Goal: Communication & Community: Answer question/provide support

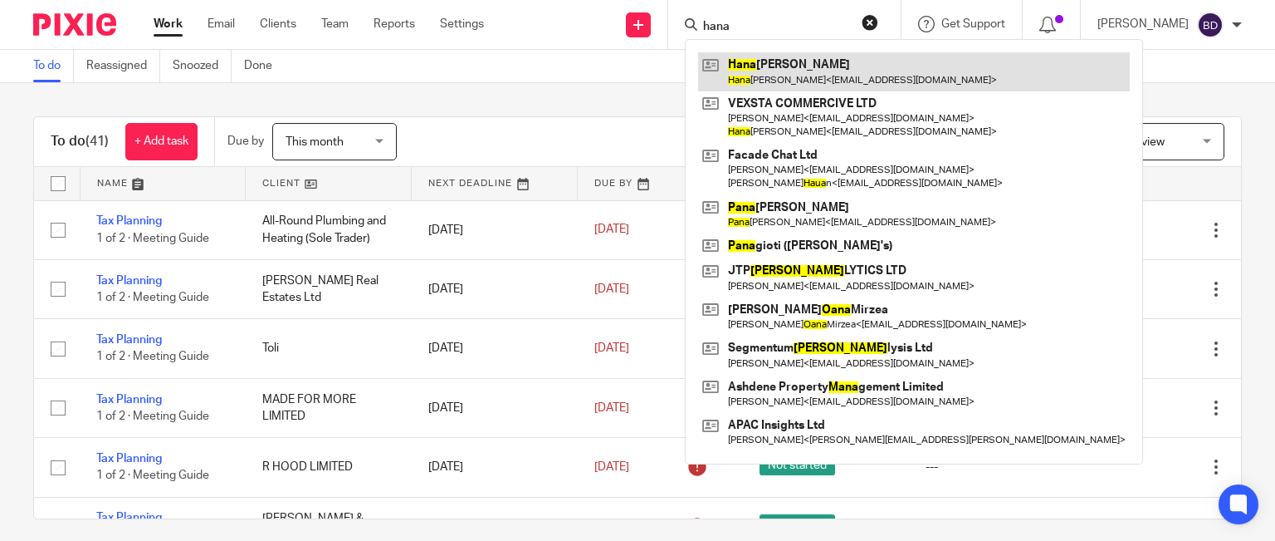
type input "hana"
click at [764, 73] on link at bounding box center [914, 71] width 432 height 38
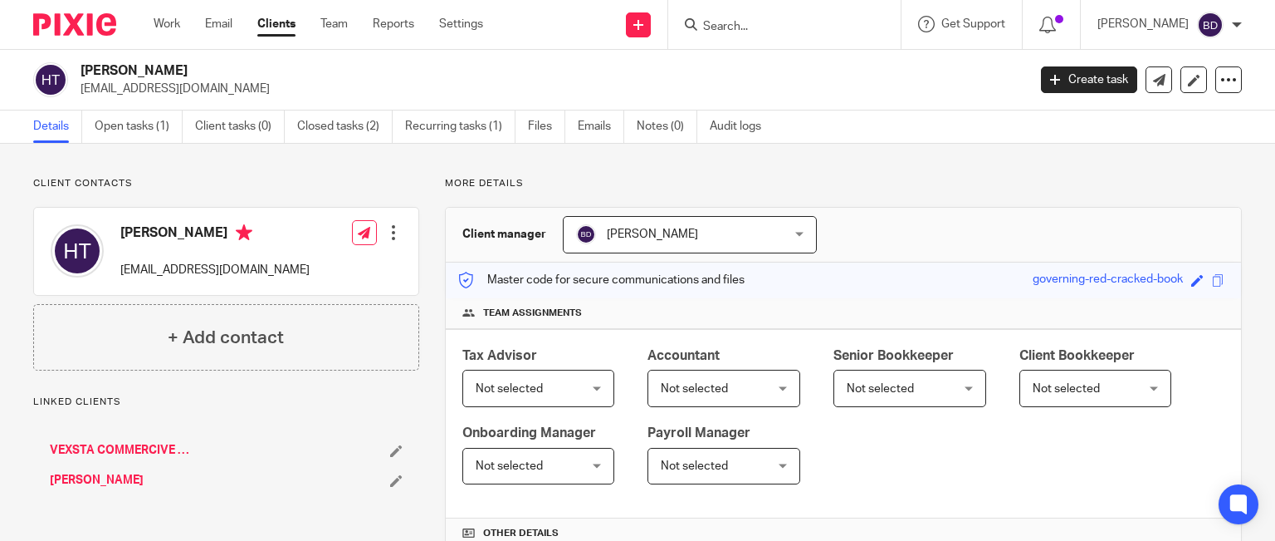
click at [118, 125] on link "Open tasks (1)" at bounding box center [139, 126] width 88 height 32
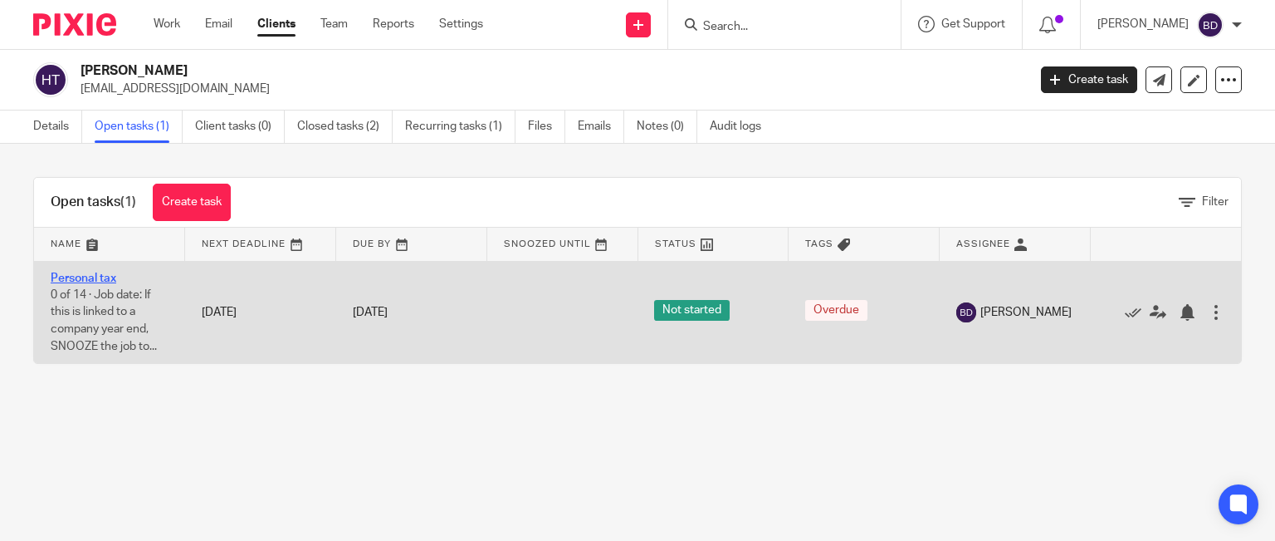
click at [85, 272] on link "Personal tax" at bounding box center [84, 278] width 66 height 12
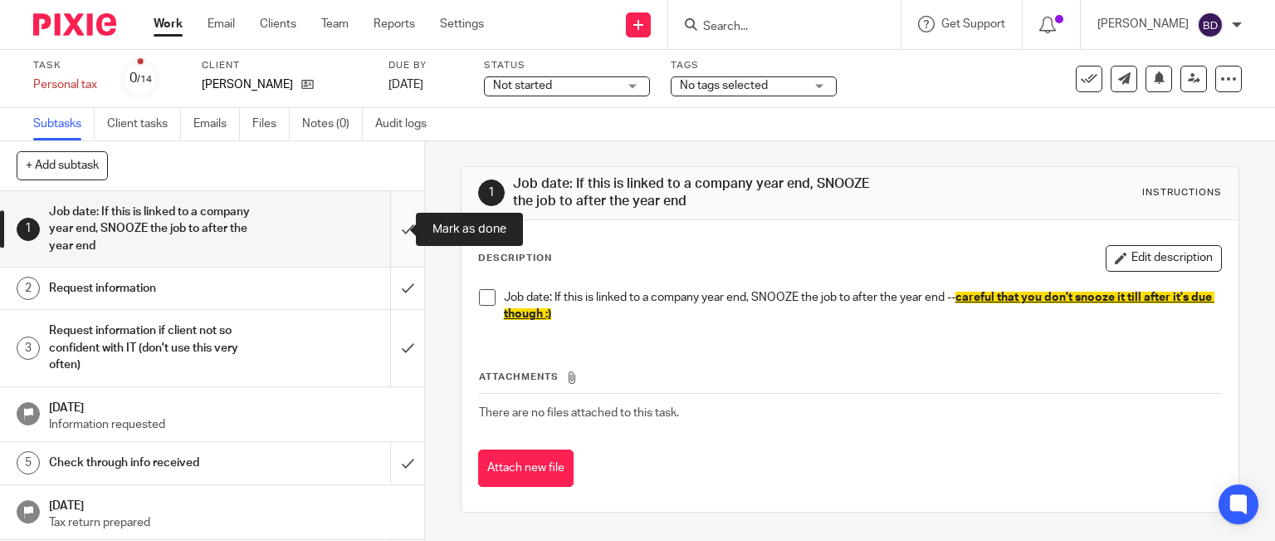
click at [399, 225] on input "submit" at bounding box center [212, 229] width 424 height 76
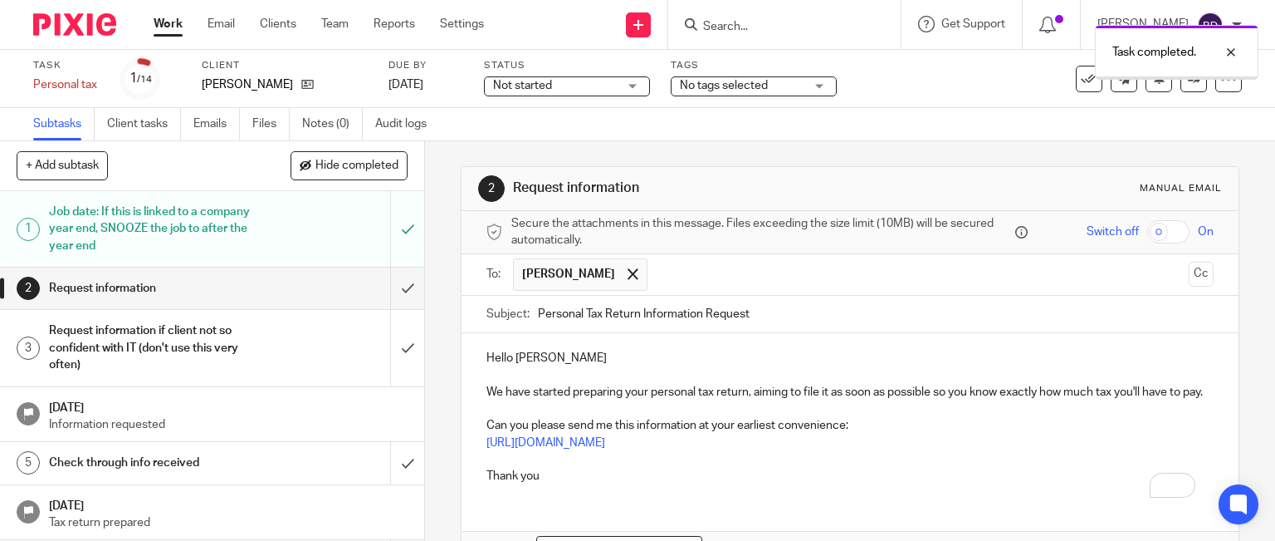
drag, startPoint x: 591, startPoint y: 301, endPoint x: 688, endPoint y: 281, distance: 99.3
click at [776, 313] on input "Personal Tax Return Information Request" at bounding box center [876, 314] width 677 height 37
type input "Personal Tax Return Information Request 2024/2025"
click at [552, 360] on p "Hello [PERSON_NAME]" at bounding box center [851, 358] width 728 height 17
click at [497, 394] on p "We have started preparing your personal tax return, aiming to file it as soon a…" at bounding box center [851, 392] width 728 height 17
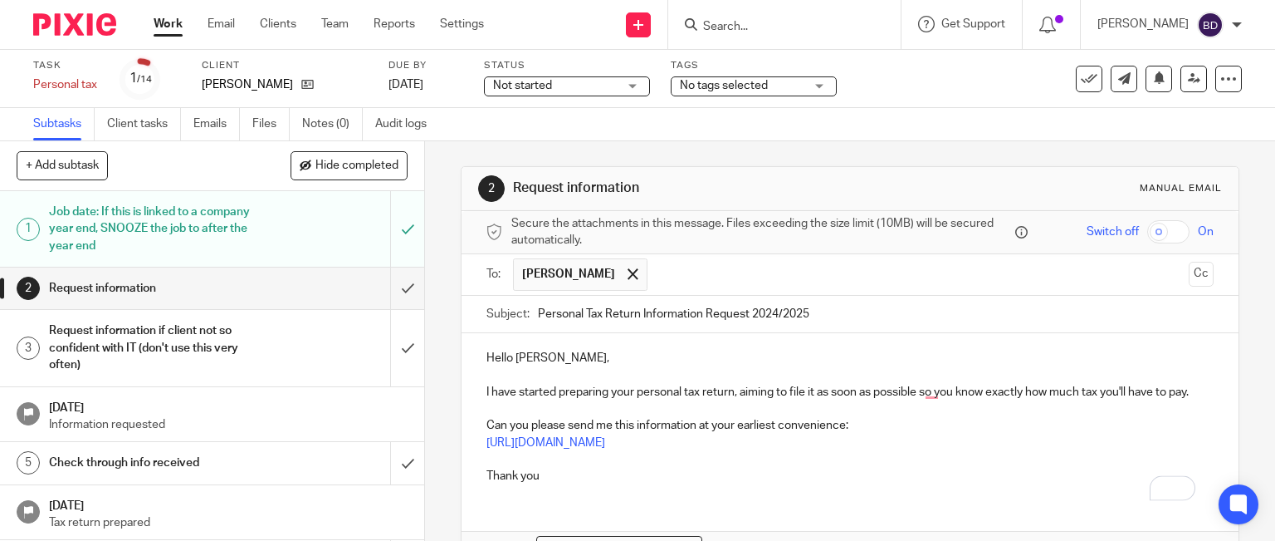
click at [973, 417] on p "To enrich screen reader interactions, please activate Accessibility in Grammarl…" at bounding box center [851, 408] width 728 height 17
click at [761, 451] on p "https://forms.gle/RRGC6vkv7TY61WLn9" at bounding box center [851, 442] width 728 height 17
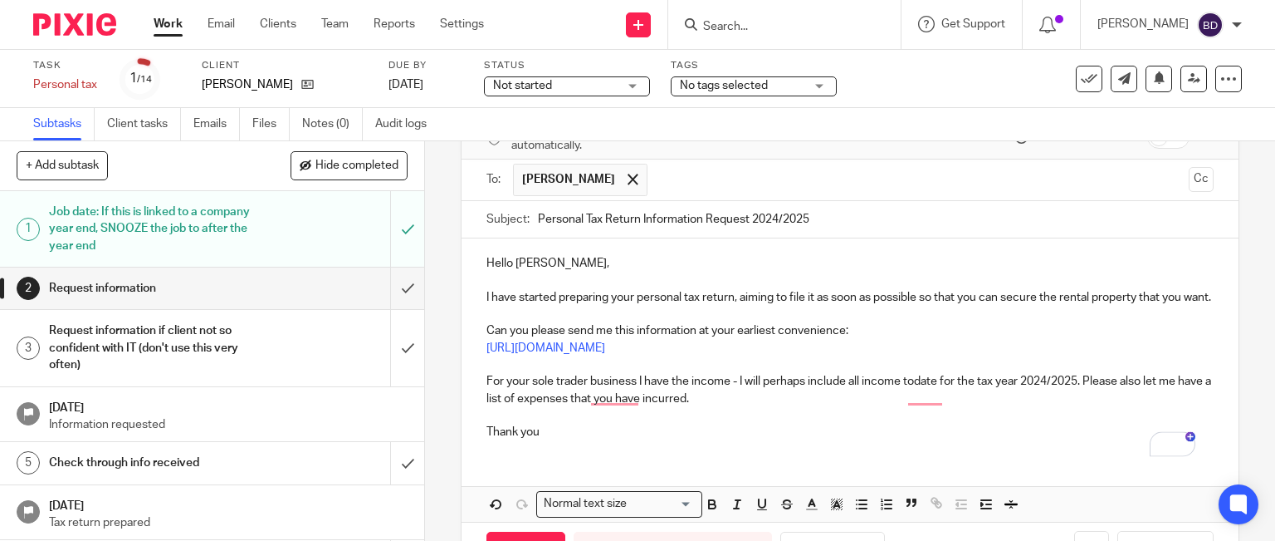
scroll to position [166, 0]
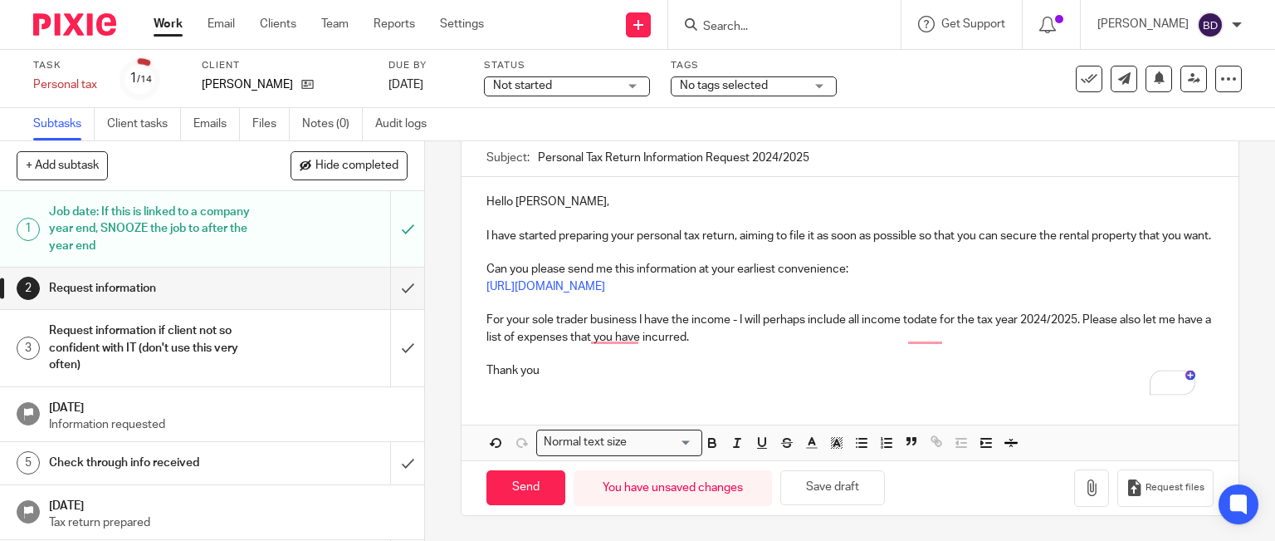
click at [605, 323] on p "For your sole trader business I have the income - I will perhaps include all in…" at bounding box center [851, 328] width 728 height 34
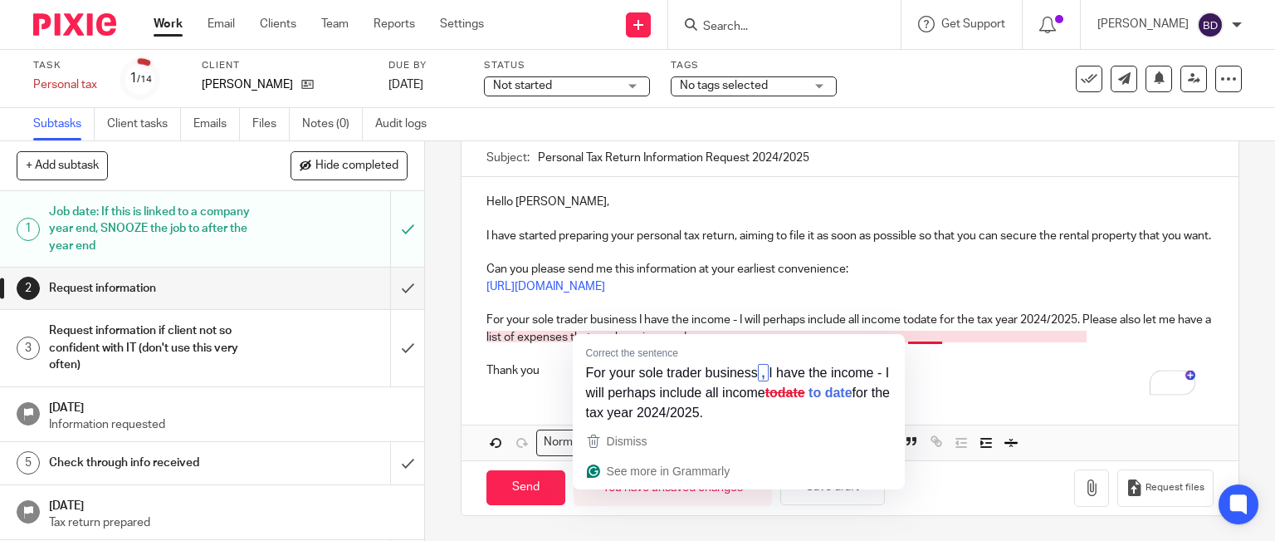
click at [613, 328] on p "For your sole trader business I have the income - I will perhaps include all in…" at bounding box center [851, 328] width 728 height 34
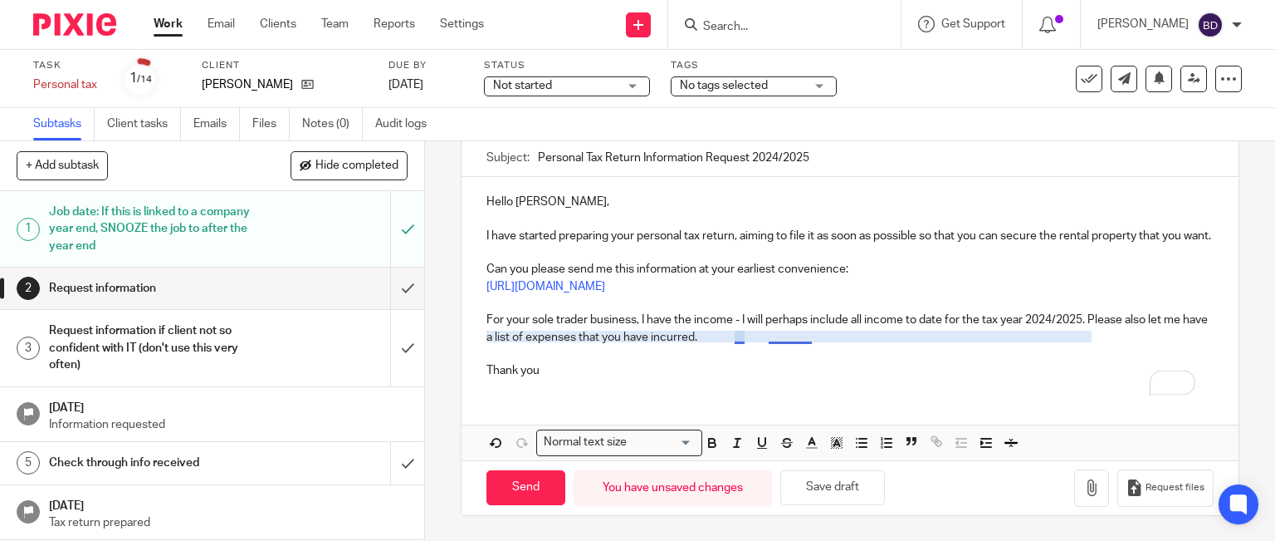
click at [790, 324] on p "For your sole trader business, I have the income - I will perhaps include all i…" at bounding box center [851, 328] width 728 height 34
click at [596, 371] on p "Thank you" at bounding box center [851, 370] width 728 height 17
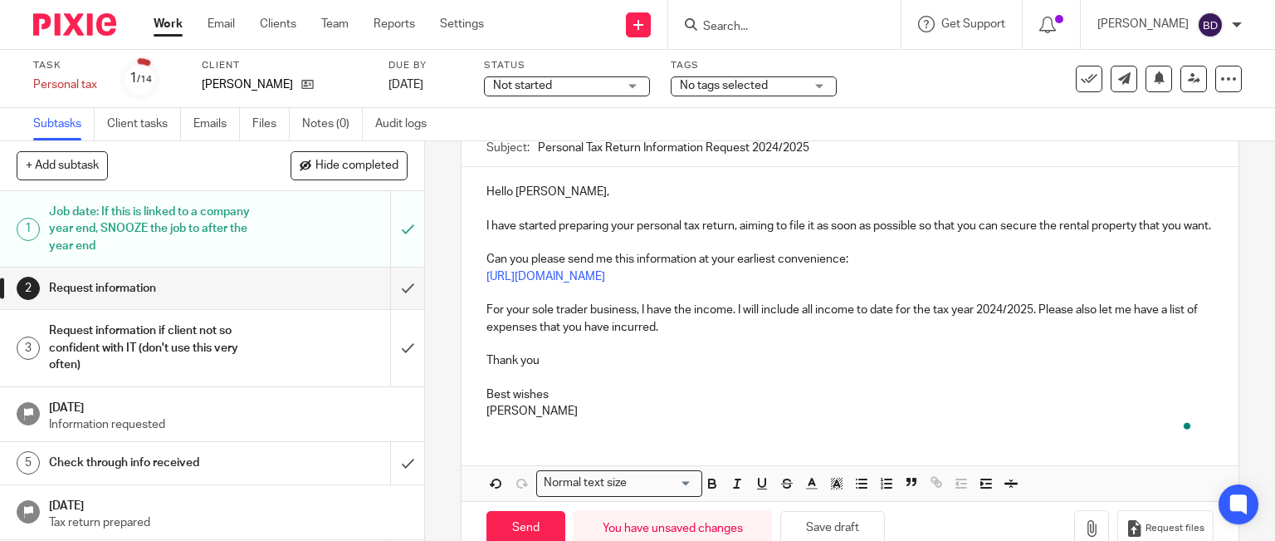
scroll to position [220, 0]
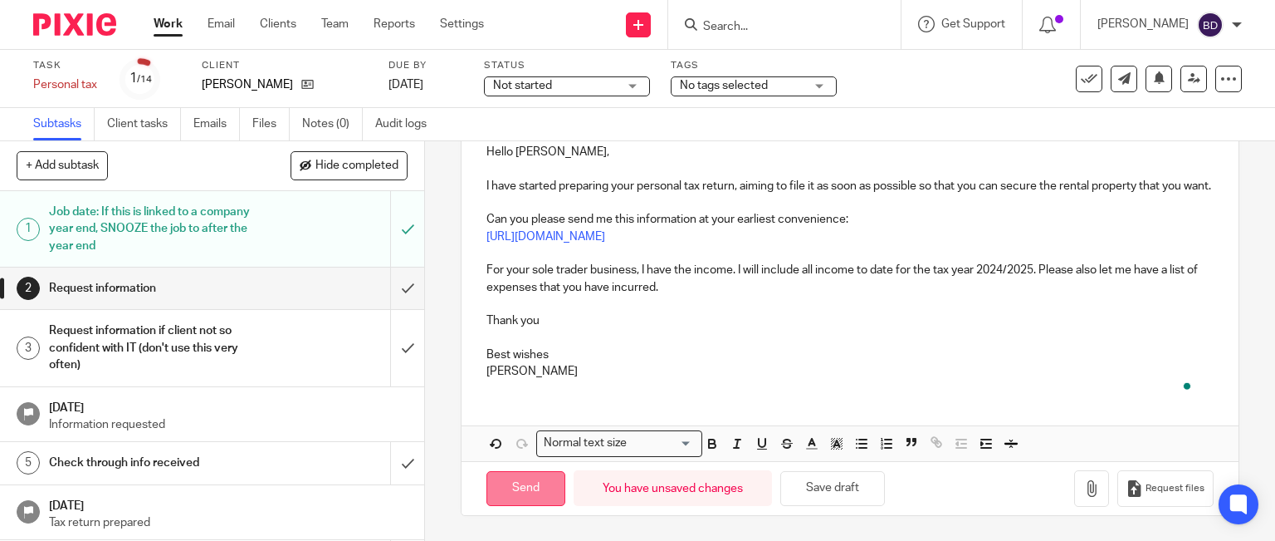
click at [509, 485] on input "Send" at bounding box center [526, 489] width 79 height 36
type input "Sent"
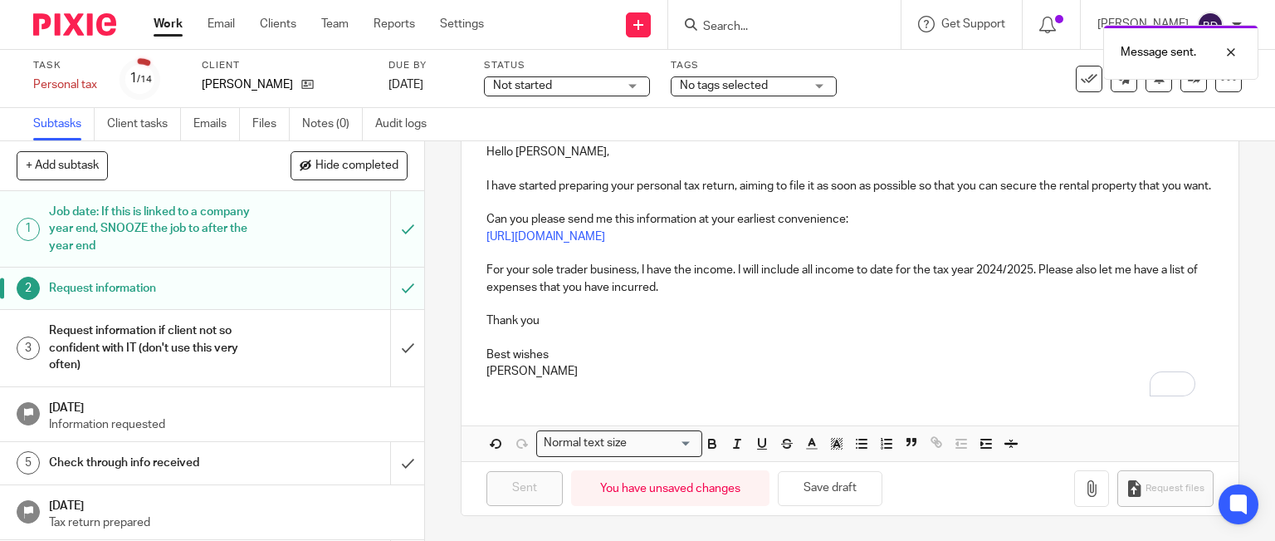
click at [166, 29] on link "Work" at bounding box center [168, 24] width 29 height 17
